Goal: Task Accomplishment & Management: Manage account settings

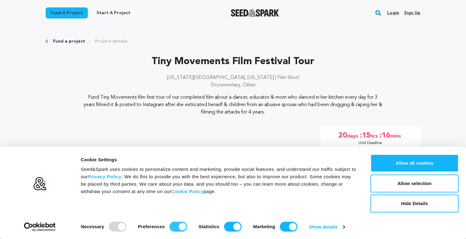
click at [181, 227] on input "Preferences" at bounding box center [179, 227] width 18 height 10
checkbox input "false"
click at [293, 227] on input "Marketing" at bounding box center [289, 227] width 18 height 10
checkbox input "false"
click at [238, 226] on input "Statistics" at bounding box center [233, 227] width 18 height 10
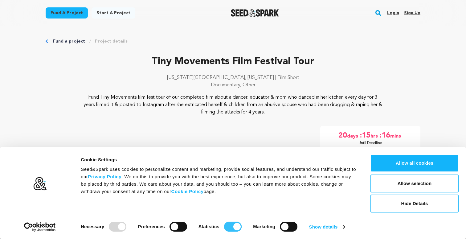
checkbox input "false"
click at [407, 182] on button "Allow selection" at bounding box center [415, 183] width 88 height 18
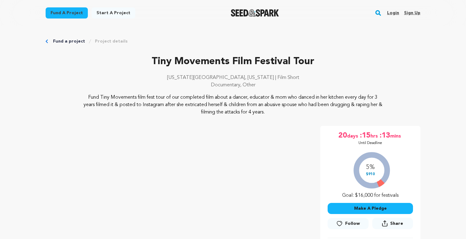
click at [391, 12] on link "Login" at bounding box center [393, 13] width 12 height 10
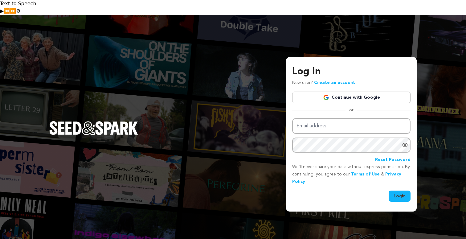
click at [351, 92] on link "Continue with Google" at bounding box center [351, 98] width 118 height 12
